Goal: Task Accomplishment & Management: Manage account settings

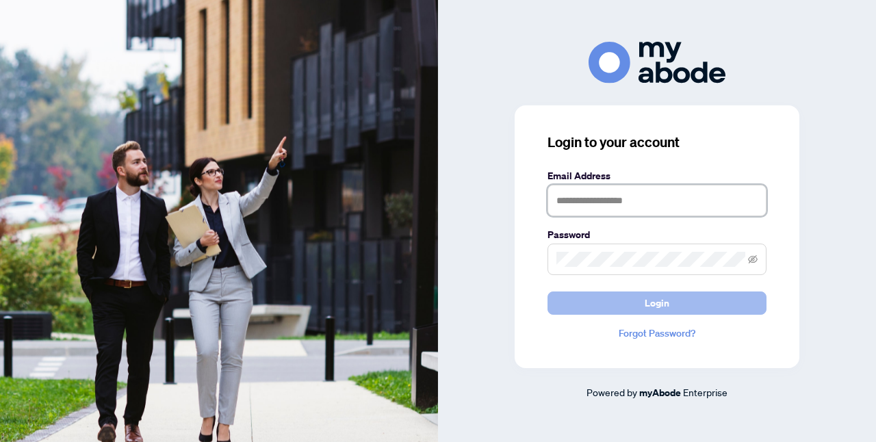
type input "**********"
click at [597, 302] on button "Login" at bounding box center [656, 303] width 219 height 23
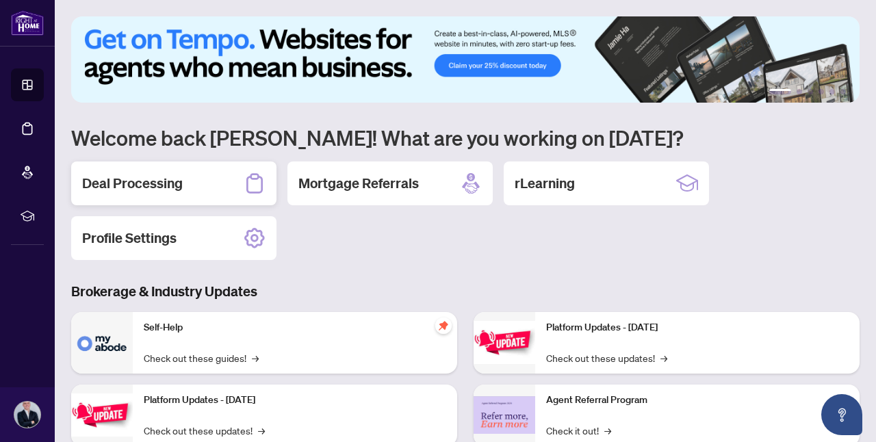
click at [253, 183] on icon at bounding box center [255, 183] width 22 height 22
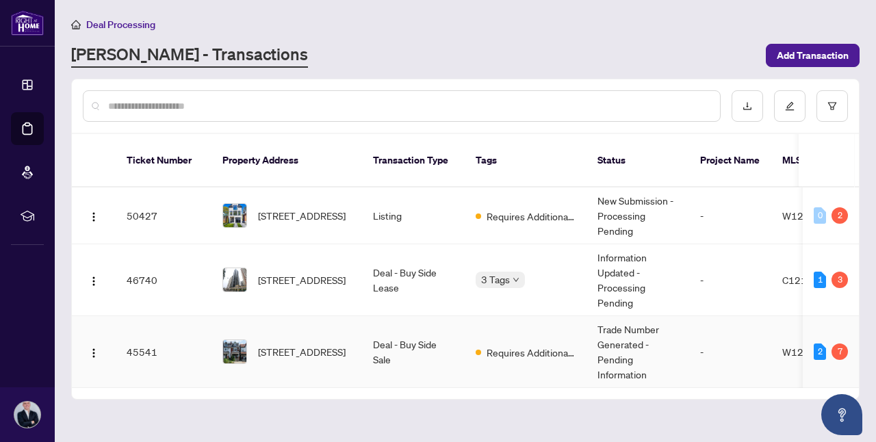
click at [571, 345] on span "Requires Additional Docs" at bounding box center [531, 352] width 89 height 15
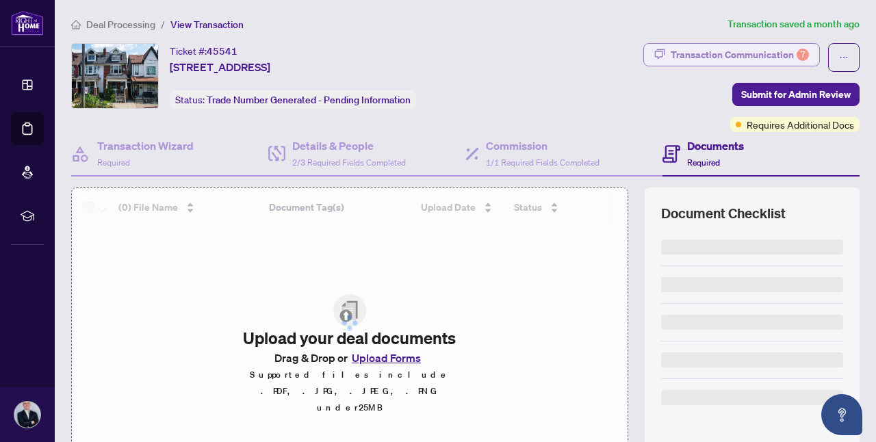
click at [775, 54] on div "Transaction Communication 7" at bounding box center [740, 55] width 138 height 22
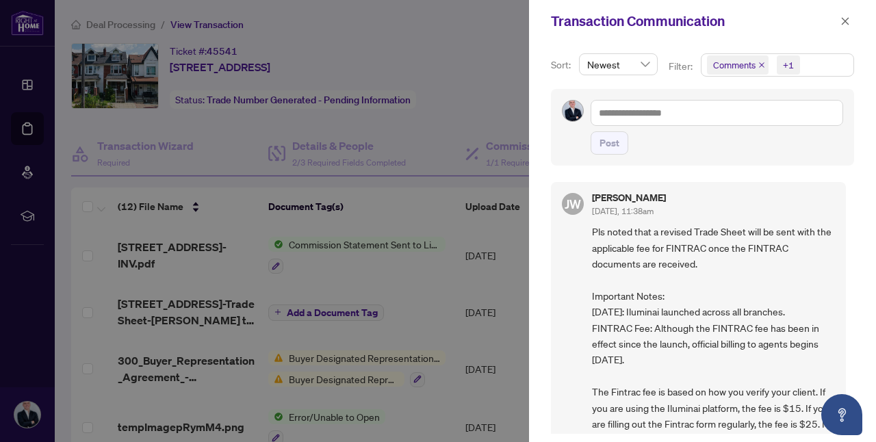
click at [755, 63] on span "Comments" at bounding box center [738, 64] width 62 height 19
click at [762, 60] on span "Comments" at bounding box center [738, 64] width 62 height 19
click at [760, 64] on icon "close" at bounding box center [761, 65] width 7 height 7
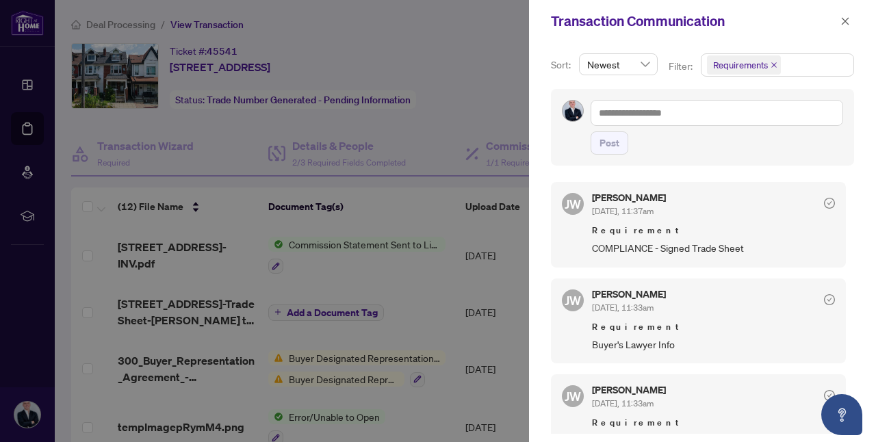
click at [657, 242] on span "COMPLIANCE - Signed Trade Sheet" at bounding box center [713, 248] width 243 height 16
click at [660, 232] on span "Requirement" at bounding box center [713, 231] width 243 height 14
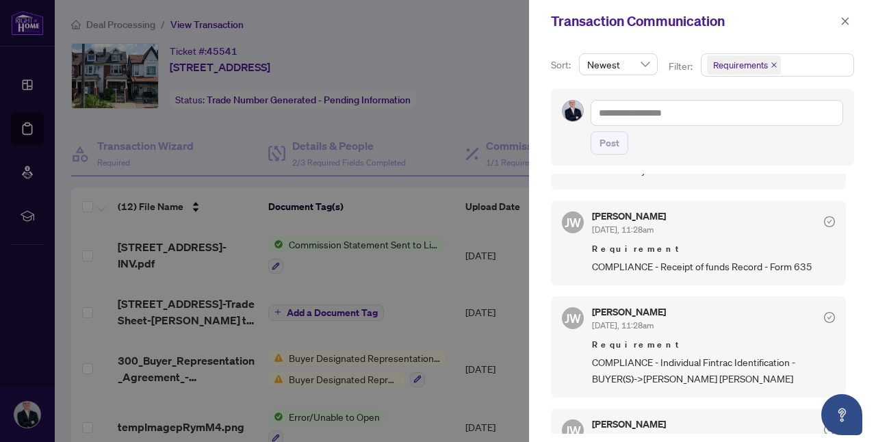
scroll to position [269, 0]
click at [672, 260] on span "COMPLIANCE - Receipt of funds Record - Form 635" at bounding box center [713, 268] width 243 height 16
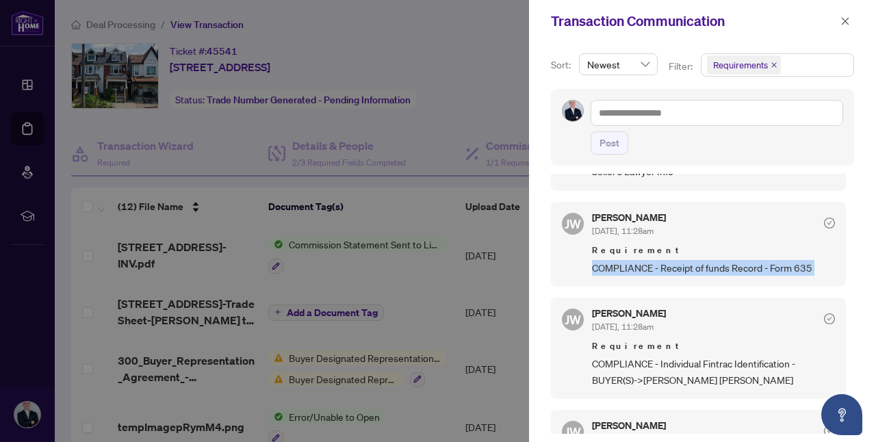
click at [672, 260] on span "COMPLIANCE - Receipt of funds Record - Form 635" at bounding box center [713, 268] width 243 height 16
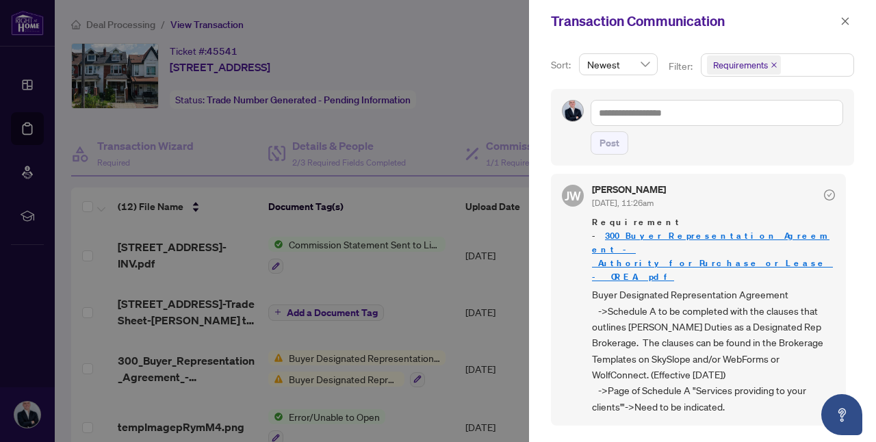
scroll to position [502, 0]
click at [635, 287] on span "Buyer Designated Representation Agreement ->Schedule A to be completed with the…" at bounding box center [713, 351] width 243 height 128
click at [644, 287] on span "Buyer Designated Representation Agreement ->Schedule A to be completed with the…" at bounding box center [713, 351] width 243 height 128
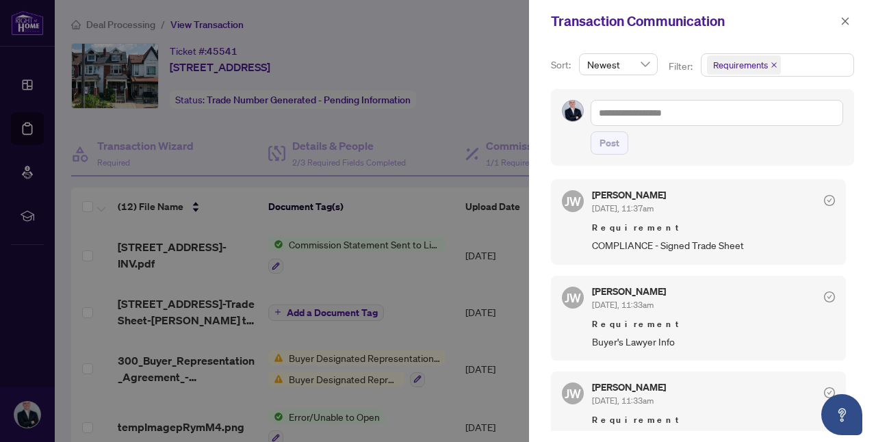
scroll to position [0, 0]
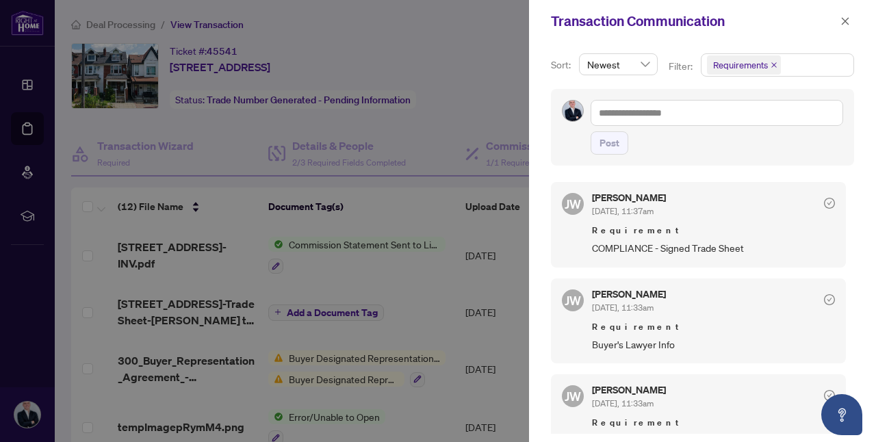
click at [695, 250] on span "COMPLIANCE - Signed Trade Sheet" at bounding box center [713, 248] width 243 height 16
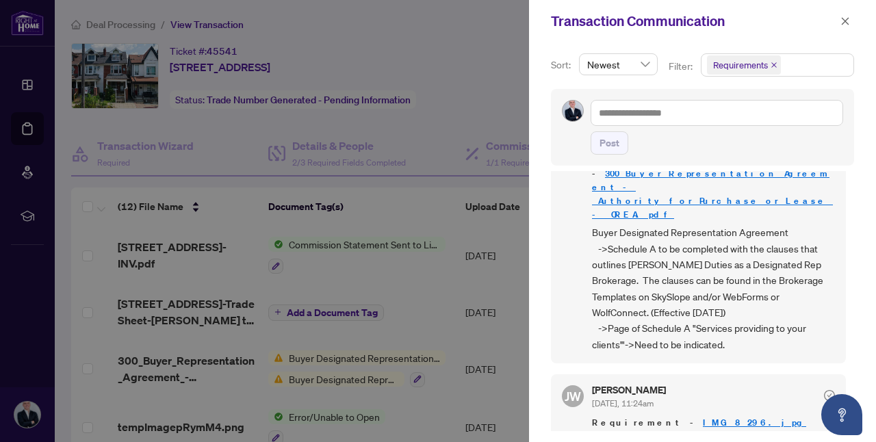
scroll to position [560, 0]
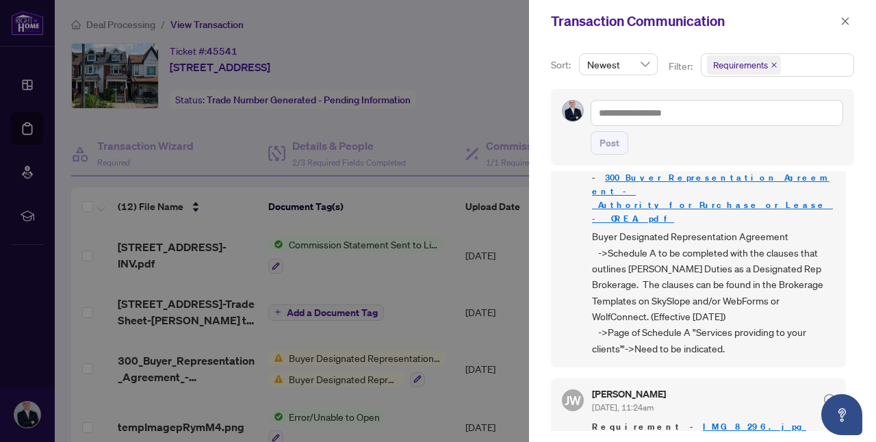
click at [677, 243] on span "Buyer Designated Representation Agreement ->Schedule A to be completed with the…" at bounding box center [713, 293] width 243 height 128
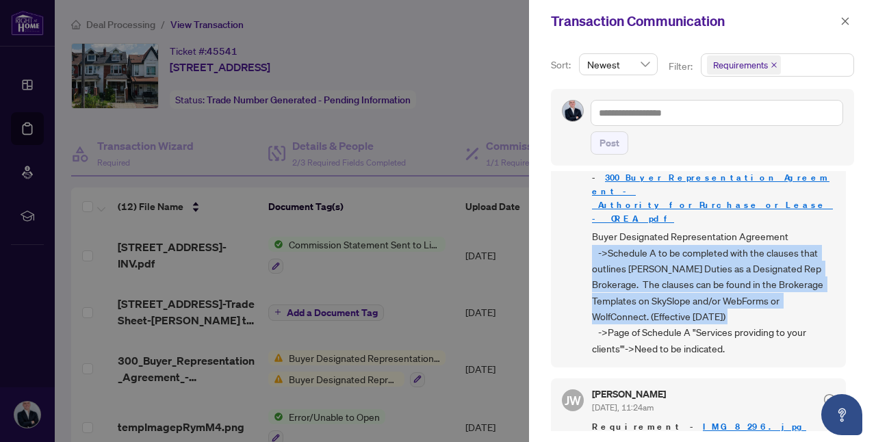
click at [677, 243] on span "Buyer Designated Representation Agreement ->Schedule A to be completed with the…" at bounding box center [713, 293] width 243 height 128
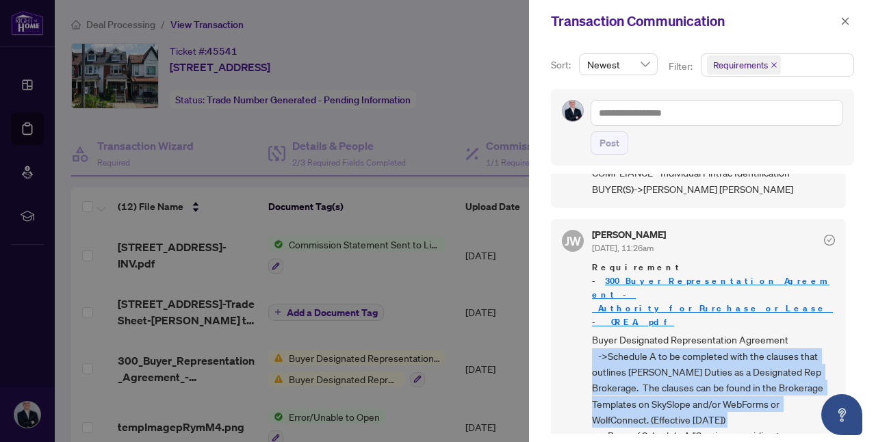
scroll to position [579, 0]
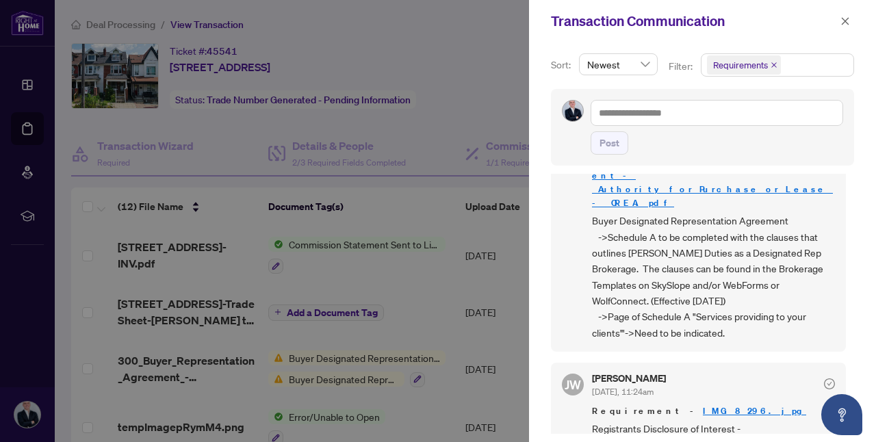
click at [732, 271] on span "Buyer Designated Representation Agreement ->Schedule A to be completed with the…" at bounding box center [713, 277] width 243 height 128
